Goal: Information Seeking & Learning: Learn about a topic

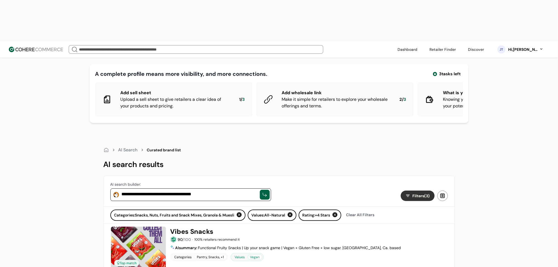
click at [456, 45] on link at bounding box center [442, 49] width 33 height 8
